Goal: Information Seeking & Learning: Learn about a topic

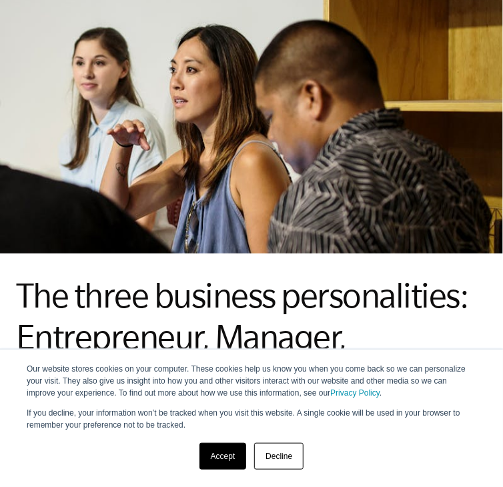
scroll to position [155, 0]
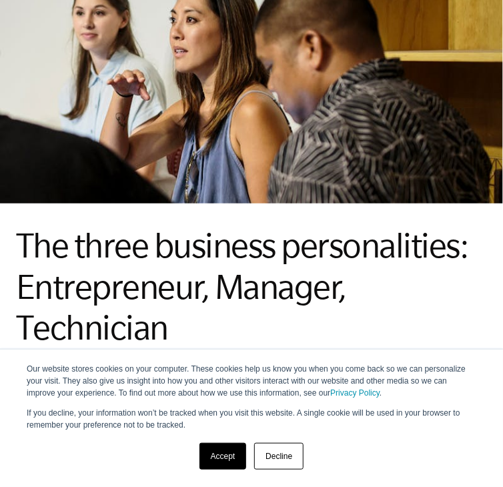
click at [211, 454] on link "Accept" at bounding box center [222, 456] width 47 height 27
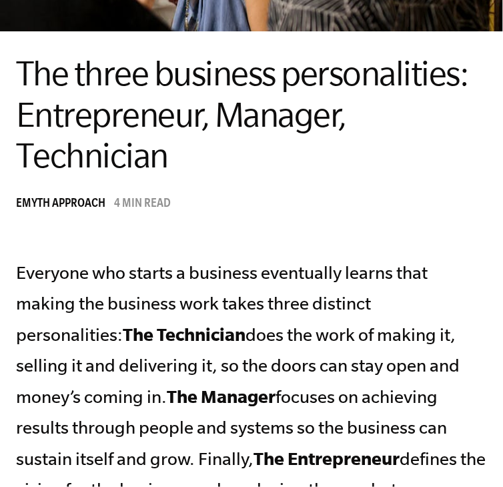
scroll to position [0, 0]
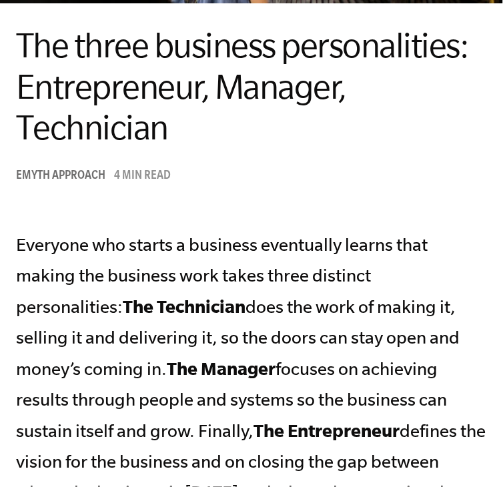
click at [71, 182] on span "EMyth Approach" at bounding box center [60, 176] width 89 height 13
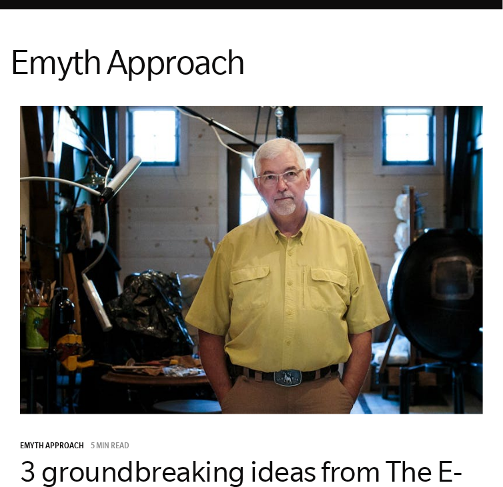
scroll to position [22, 0]
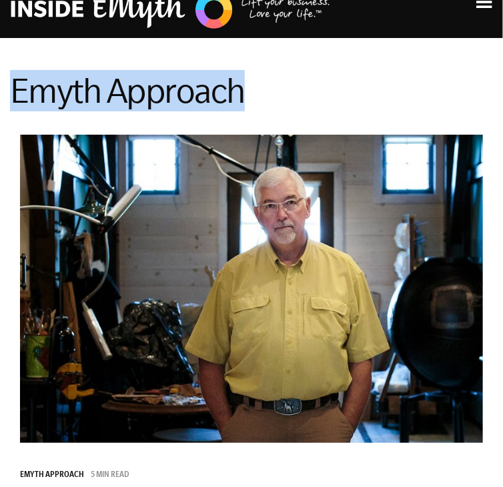
drag, startPoint x: 265, startPoint y: 86, endPoint x: 19, endPoint y: 97, distance: 246.4
click at [19, 97] on h1 "Emyth Approach" at bounding box center [251, 90] width 483 height 41
copy h1 "Emyth Approach"
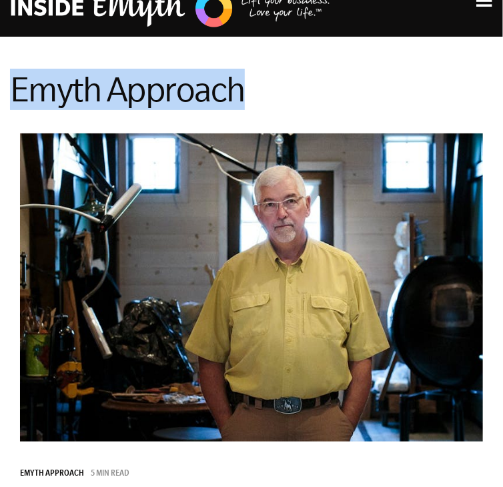
scroll to position [0, 0]
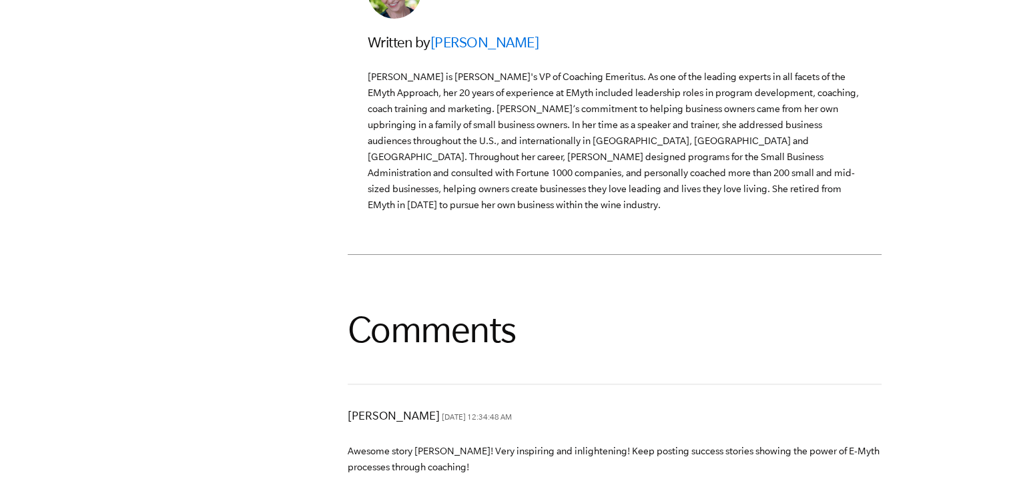
scroll to position [3913, 0]
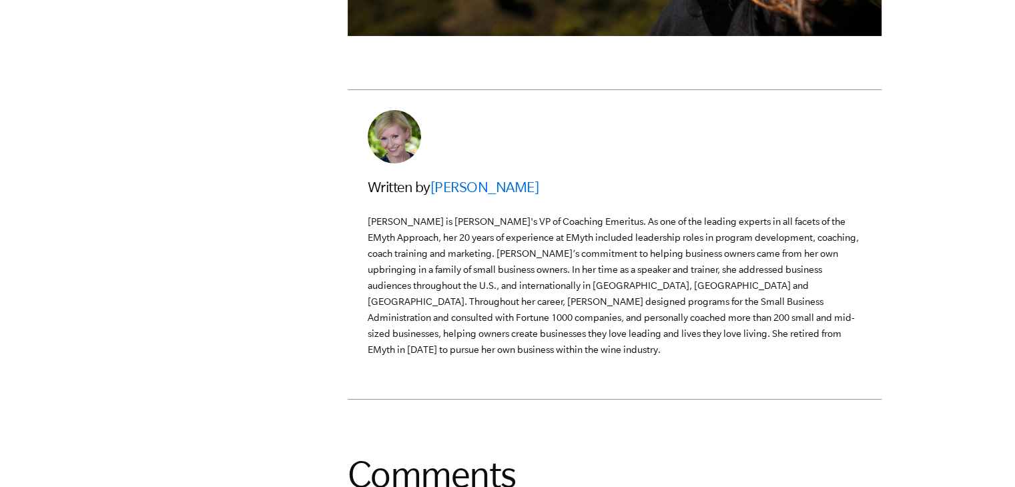
click at [502, 195] on link "[PERSON_NAME]" at bounding box center [484, 187] width 109 height 16
click at [499, 195] on link "[PERSON_NAME]" at bounding box center [484, 187] width 109 height 16
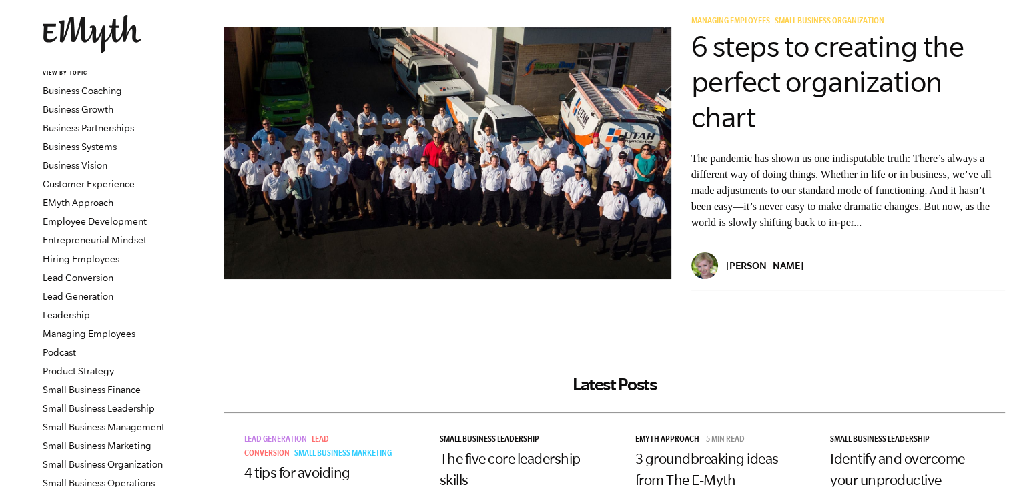
scroll to position [111, 0]
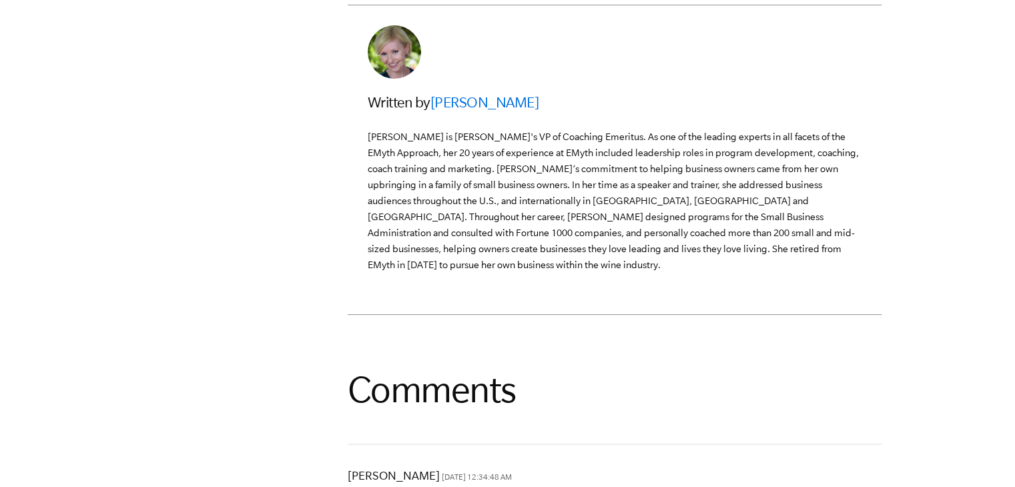
scroll to position [4046, 0]
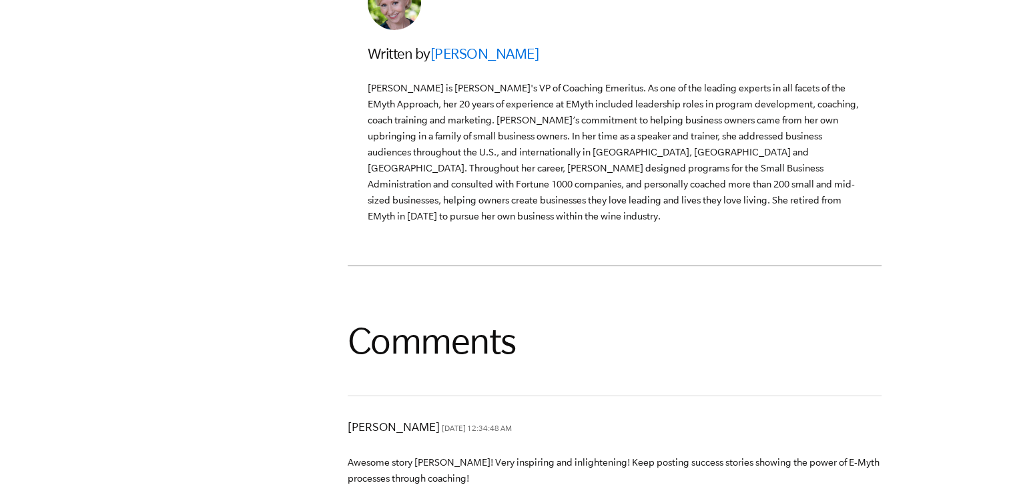
drag, startPoint x: 428, startPoint y: 155, endPoint x: 528, endPoint y: 147, distance: 99.7
click at [528, 64] on h3 "Written by [PERSON_NAME]" at bounding box center [615, 53] width 494 height 21
copy h3 "[PERSON_NAME]"
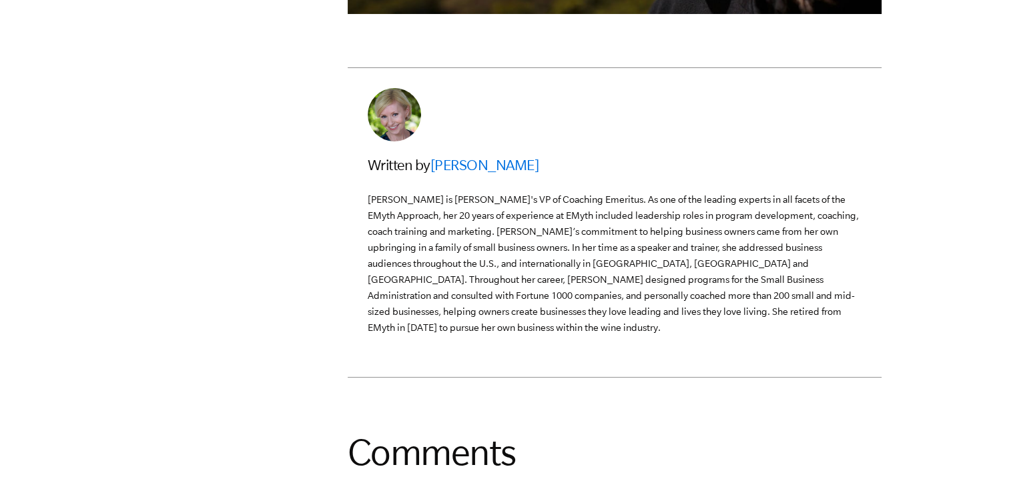
scroll to position [3891, 0]
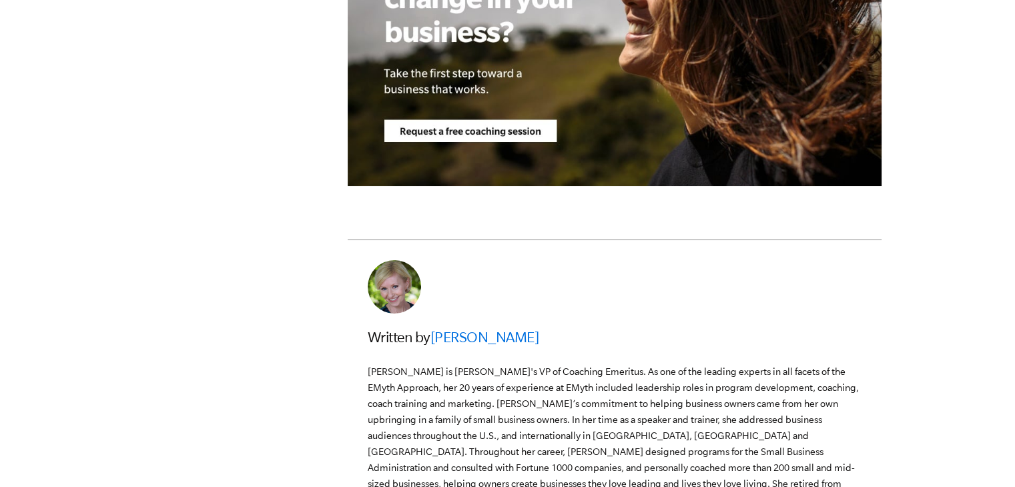
scroll to position [3771, 0]
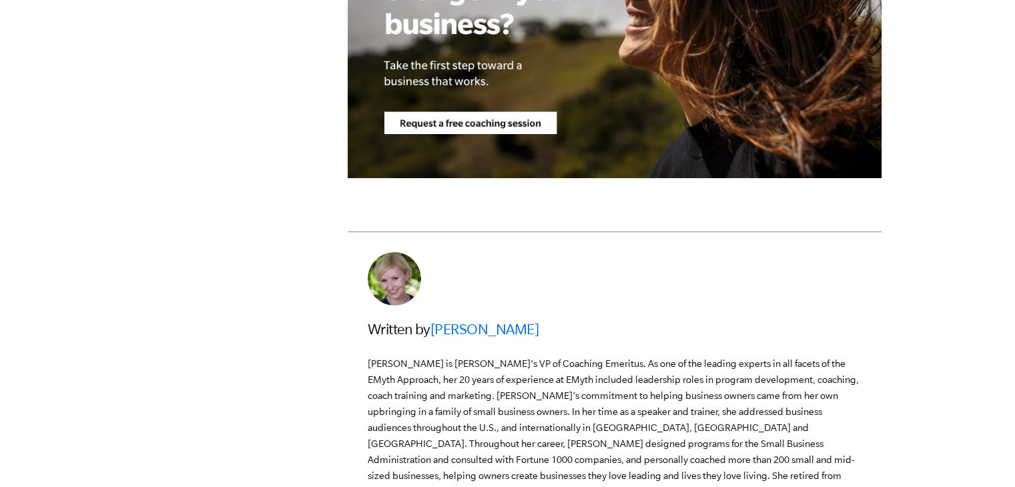
copy h3 "[PERSON_NAME]"
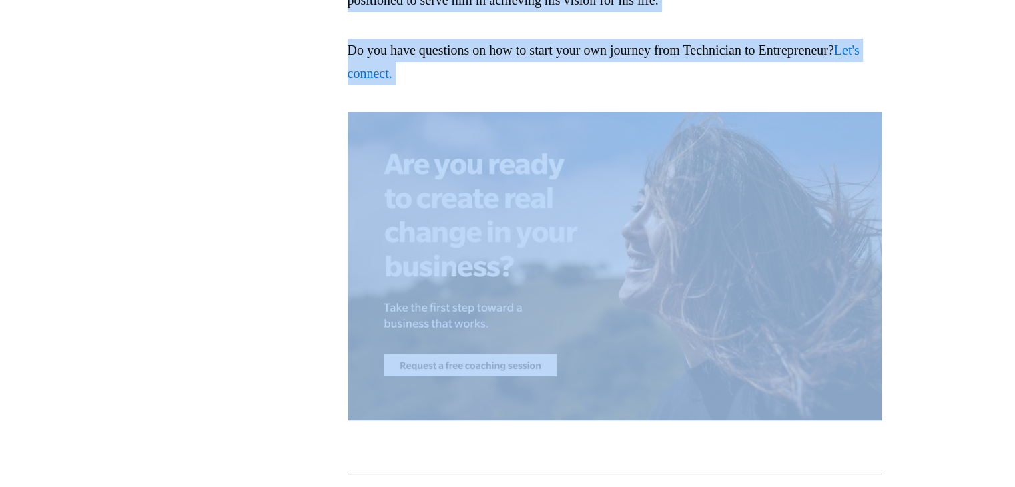
scroll to position [3525, 0]
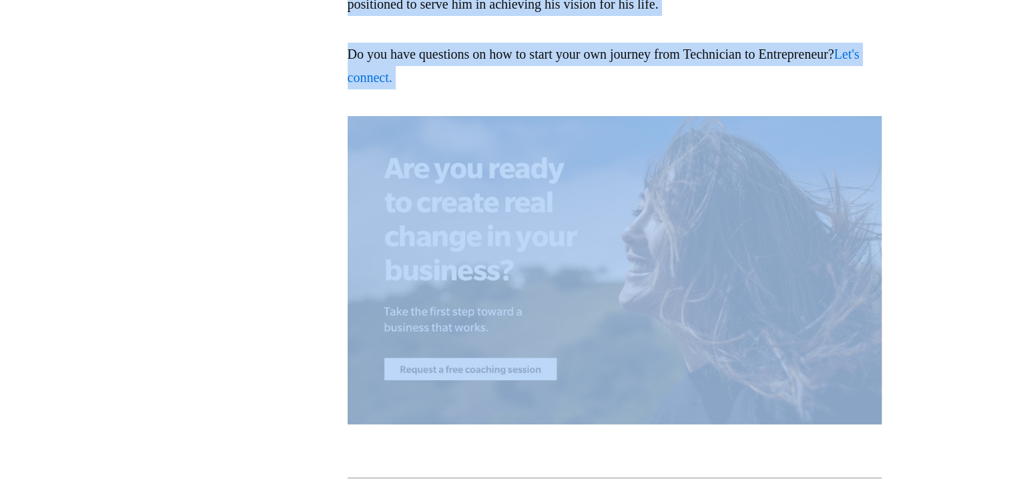
drag, startPoint x: 1014, startPoint y: 276, endPoint x: 1024, endPoint y: 49, distance: 227.1
click at [727, 89] on p "Do you have questions on how to start your own journey from Technician to Entre…" at bounding box center [615, 66] width 534 height 47
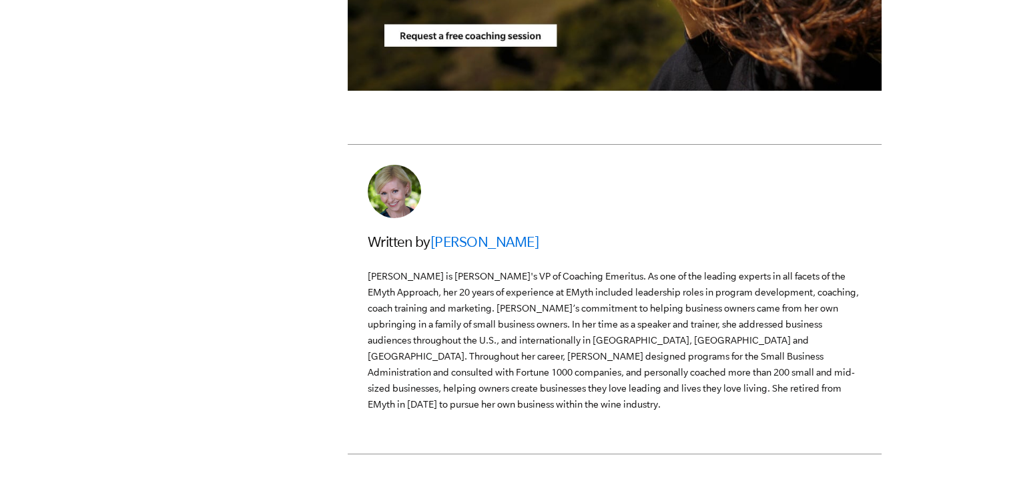
click at [798, 349] on div "Written by Tricia Huebner Tricia Huebner is EMyth's VP of Coaching Emeritus. As…" at bounding box center [615, 321] width 494 height 181
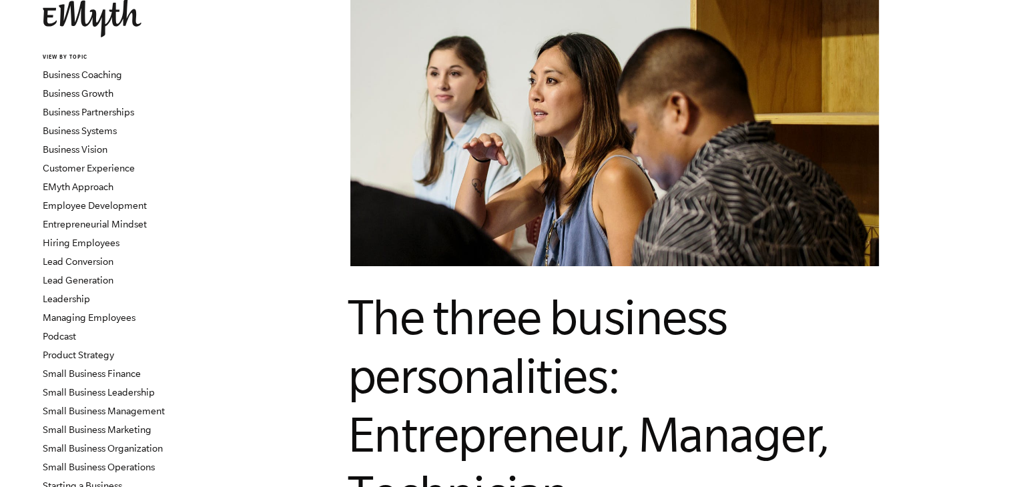
scroll to position [0, 0]
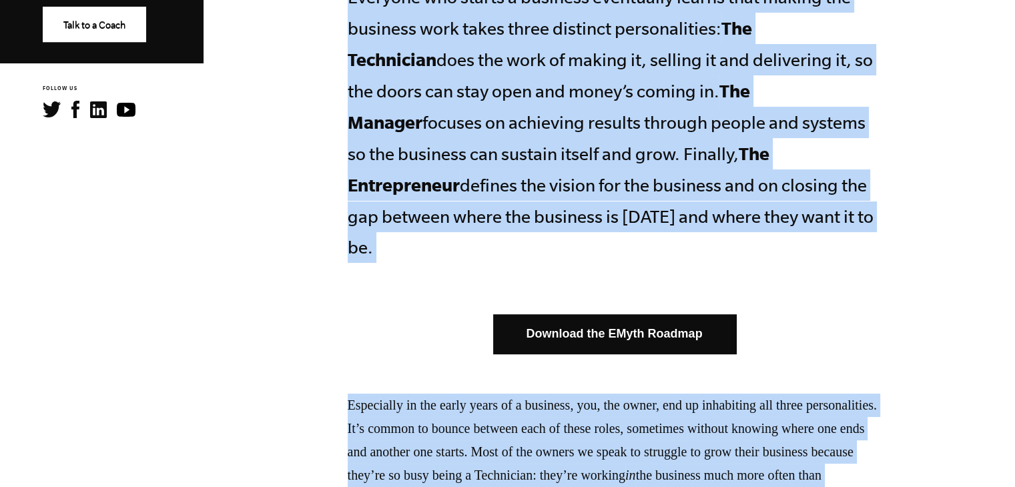
drag, startPoint x: 349, startPoint y: 266, endPoint x: 741, endPoint y: 495, distance: 454.5
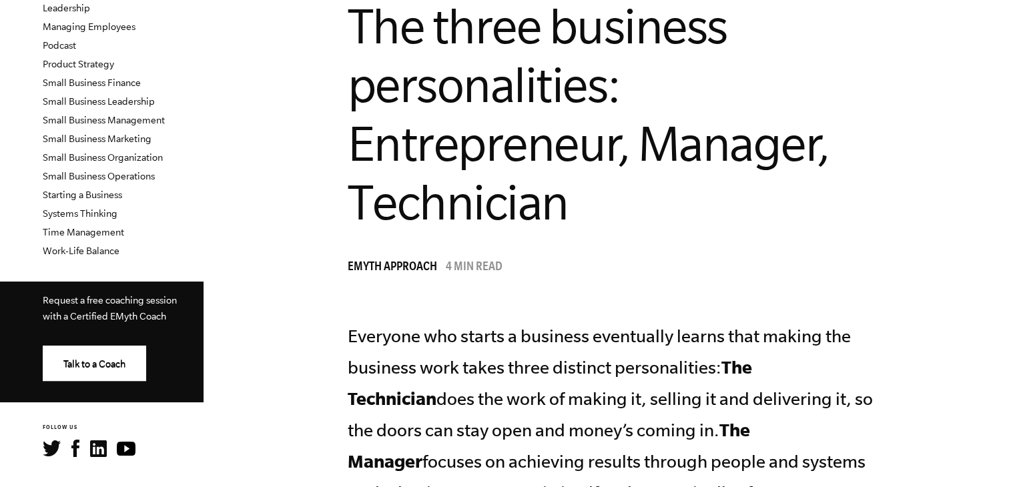
scroll to position [336, 0]
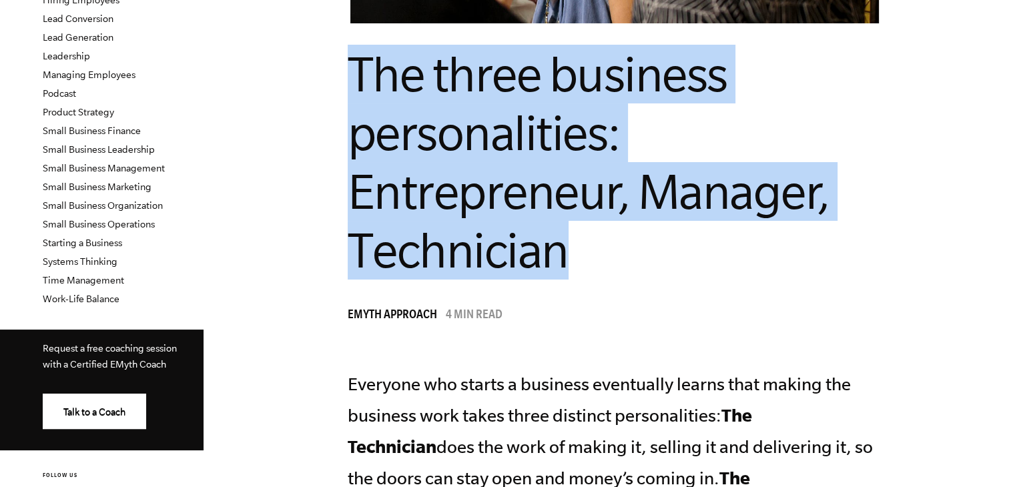
drag, startPoint x: 346, startPoint y: 9, endPoint x: 633, endPoint y: 243, distance: 370.4
copy span "The three business personalities: Entrepreneur, Manager, Technician"
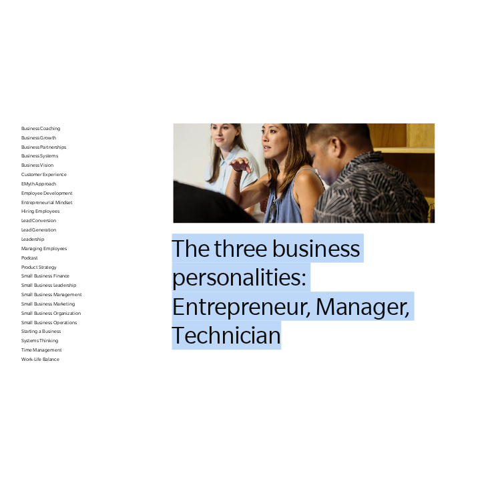
scroll to position [184, 0]
